Goal: Information Seeking & Learning: Understand process/instructions

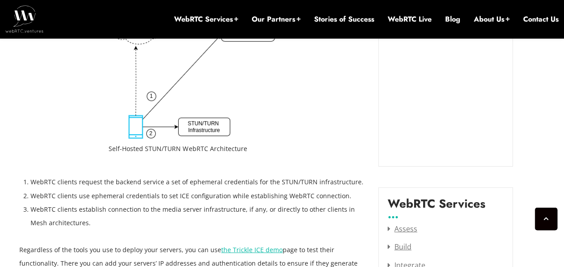
scroll to position [1080, 0]
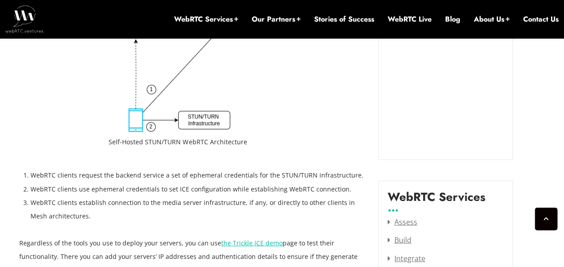
click at [65, 177] on li "WebRTC clients request the backend service a set of ephemeral credentials for t…" at bounding box center [198, 174] width 334 height 13
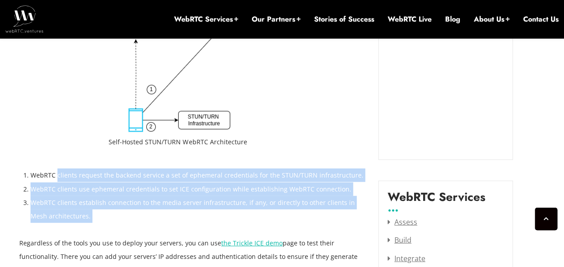
drag, startPoint x: 65, startPoint y: 177, endPoint x: 114, endPoint y: 216, distance: 63.6
click at [114, 216] on ol "WebRTC clients request the backend service a set of ephemeral credentials for t…" at bounding box center [198, 195] width 334 height 54
drag, startPoint x: 114, startPoint y: 216, endPoint x: 276, endPoint y: 179, distance: 165.8
click at [276, 179] on li "WebRTC clients request the backend service a set of ephemeral credentials for t…" at bounding box center [198, 174] width 334 height 13
click at [123, 189] on li "WebRTC clients use ephemeral credentials to set ICE configuration while establi…" at bounding box center [198, 188] width 334 height 13
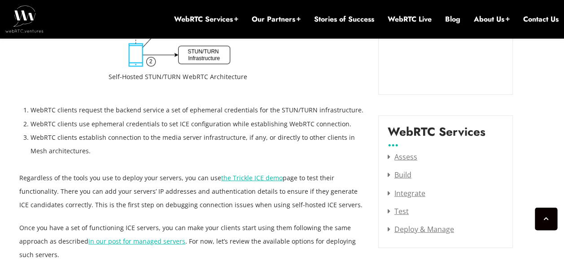
scroll to position [1145, 0]
click at [75, 141] on li "WebRTC clients establish connection to the media server infrastructure, if any,…" at bounding box center [198, 144] width 334 height 27
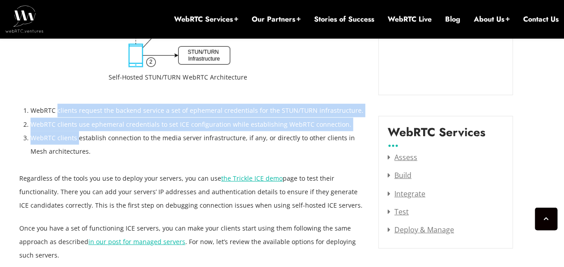
drag, startPoint x: 75, startPoint y: 141, endPoint x: 72, endPoint y: 107, distance: 34.7
click at [72, 107] on ol "WebRTC clients request the backend service a set of ephemeral credentials for t…" at bounding box center [198, 131] width 334 height 54
click at [72, 107] on li "WebRTC clients request the backend service a set of ephemeral credentials for t…" at bounding box center [198, 110] width 334 height 13
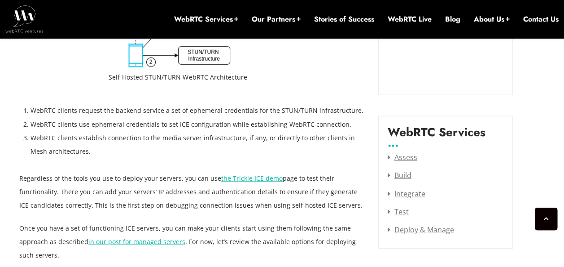
drag, startPoint x: 72, startPoint y: 107, endPoint x: 89, endPoint y: 195, distance: 89.5
click at [89, 195] on p "Regardless of the tools you use to deploy your servers, you can use the Trickle…" at bounding box center [191, 191] width 345 height 40
click at [94, 206] on p "Regardless of the tools you use to deploy your servers, you can use the Trickle…" at bounding box center [191, 191] width 345 height 40
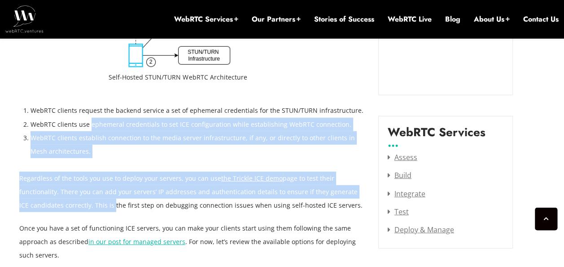
drag, startPoint x: 94, startPoint y: 206, endPoint x: 88, endPoint y: 120, distance: 86.3
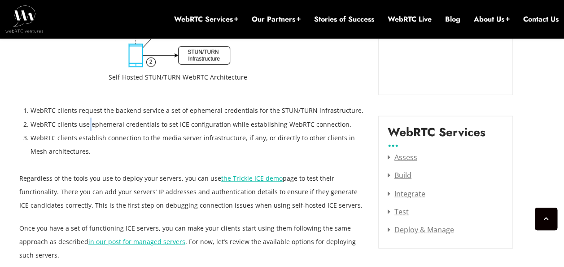
click at [88, 120] on li "WebRTC clients use ephemeral credentials to set ICE configuration while establi…" at bounding box center [198, 124] width 334 height 13
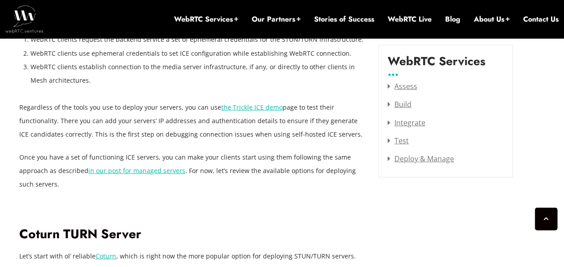
click at [88, 120] on p "Regardless of the tools you use to deploy your servers, you can use the Trickle…" at bounding box center [191, 120] width 345 height 40
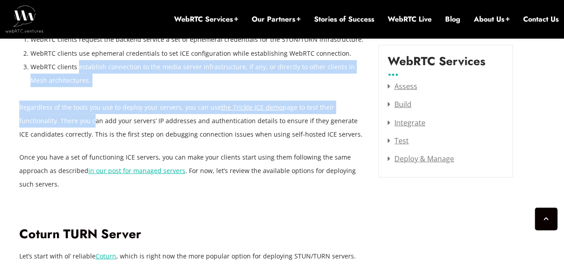
drag, startPoint x: 88, startPoint y: 120, endPoint x: 83, endPoint y: 63, distance: 57.7
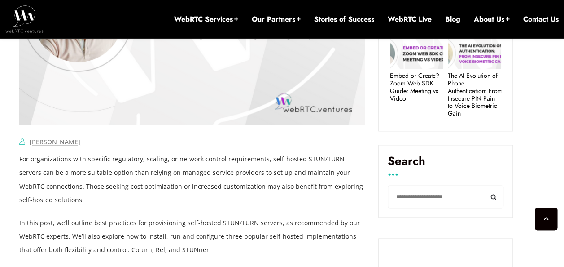
scroll to position [516, 0]
